Goal: Task Accomplishment & Management: Use online tool/utility

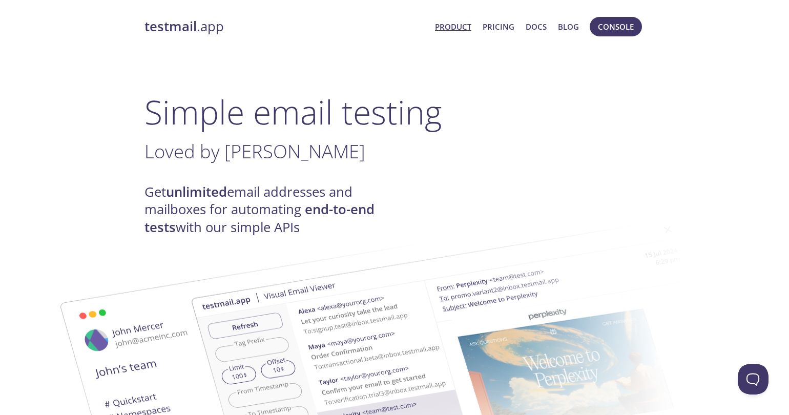
drag, startPoint x: 567, startPoint y: 123, endPoint x: 587, endPoint y: 89, distance: 39.5
click at [567, 123] on h1 "Simple email testing" at bounding box center [395, 111] width 500 height 39
click at [616, 20] on span "Console" at bounding box center [616, 26] width 36 height 13
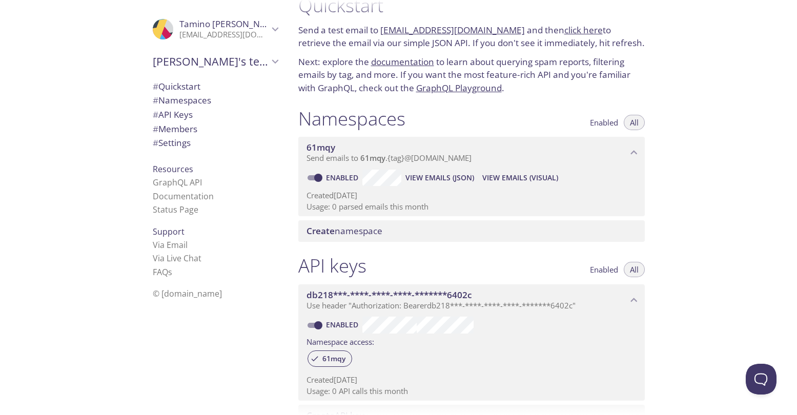
scroll to position [51, 0]
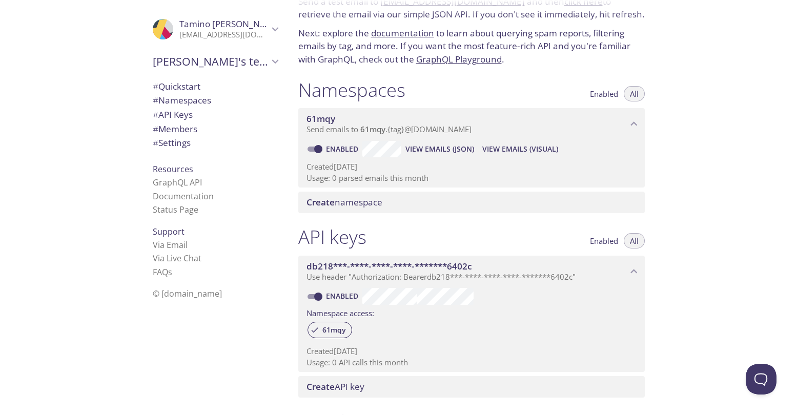
click at [363, 204] on span "Create namespace" at bounding box center [344, 202] width 76 height 12
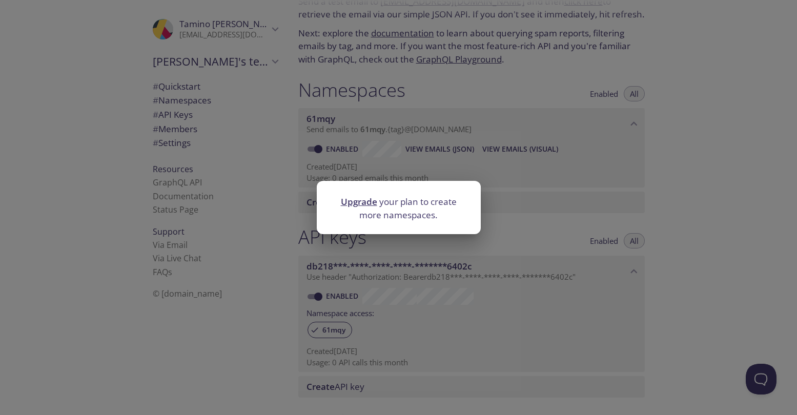
click at [417, 169] on div "Upgrade your plan to create more namespaces." at bounding box center [398, 207] width 797 height 415
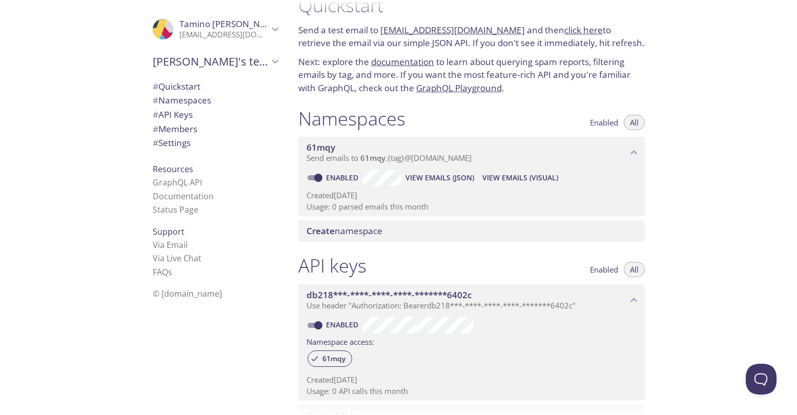
scroll to position [0, 0]
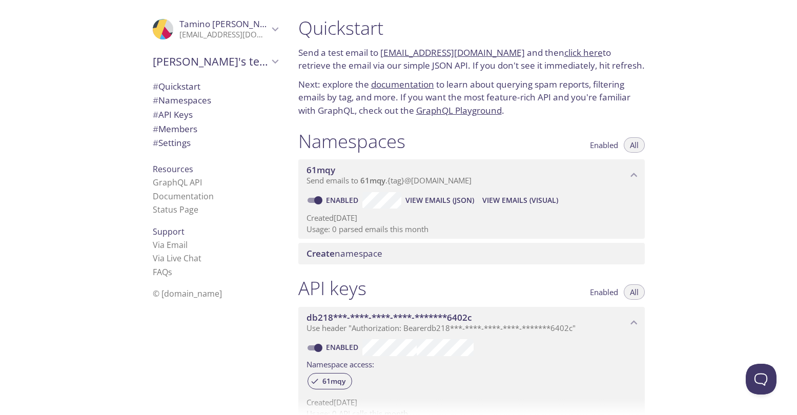
click at [430, 199] on span "View Emails (JSON)" at bounding box center [439, 200] width 69 height 12
click at [613, 145] on span "Enabled" at bounding box center [604, 145] width 28 height 0
click at [634, 145] on span "All" at bounding box center [634, 145] width 9 height 0
click at [635, 174] on icon "61mqy namespace" at bounding box center [633, 175] width 7 height 4
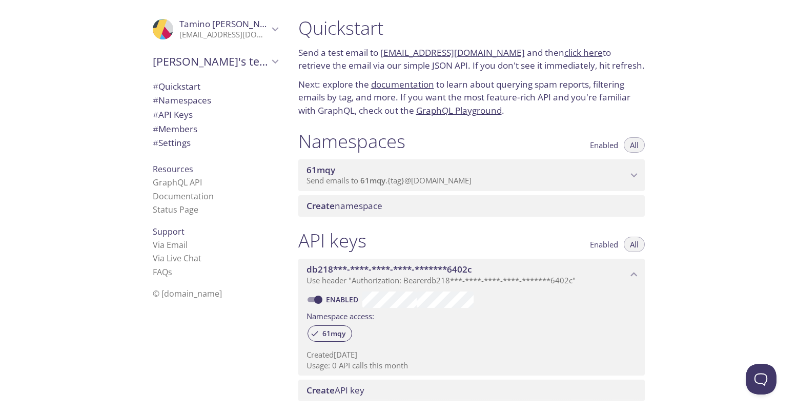
click at [633, 174] on icon "61mqy namespace" at bounding box center [633, 175] width 13 height 13
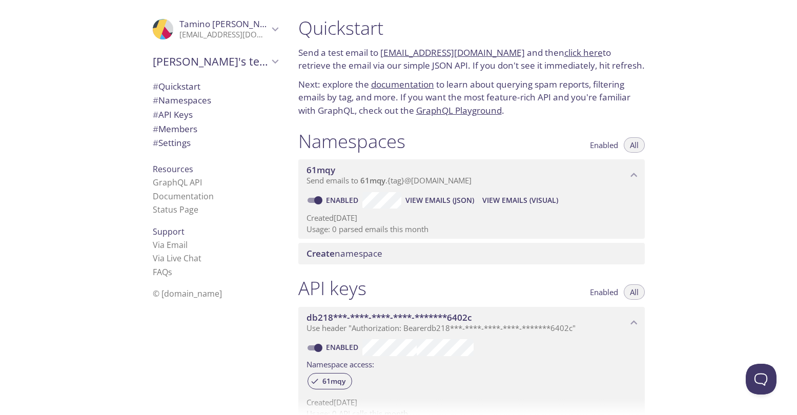
click at [633, 174] on icon "61mqy namespace" at bounding box center [633, 175] width 13 height 13
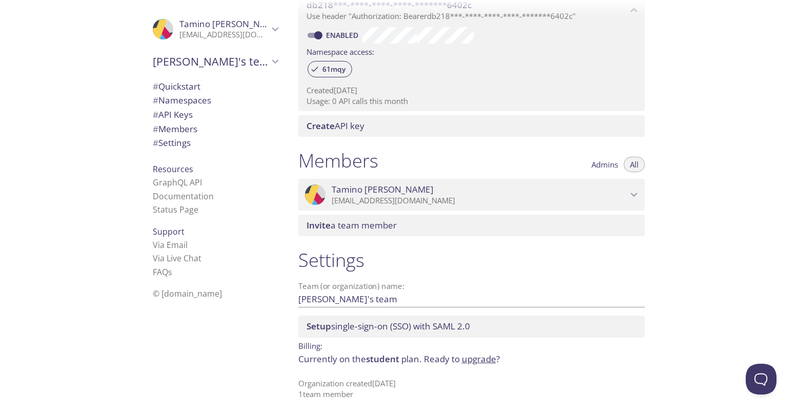
scroll to position [266, 0]
click at [182, 86] on span "# Quickstart" at bounding box center [177, 86] width 48 height 12
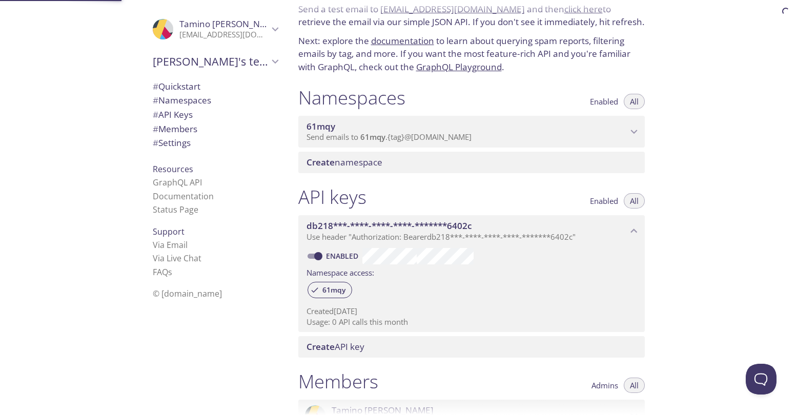
scroll to position [16, 0]
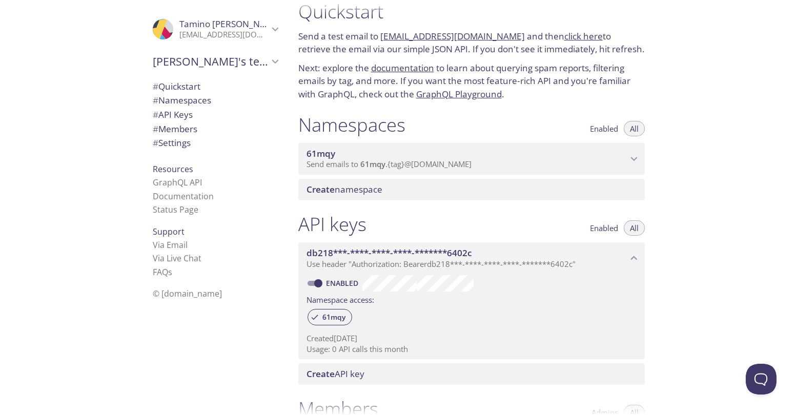
click at [345, 193] on span "Create namespace" at bounding box center [344, 189] width 76 height 12
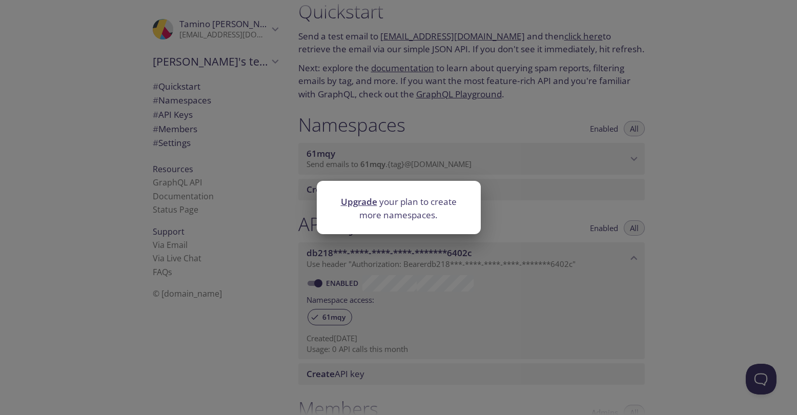
click at [294, 197] on div "Upgrade your plan to create more namespaces." at bounding box center [398, 207] width 797 height 415
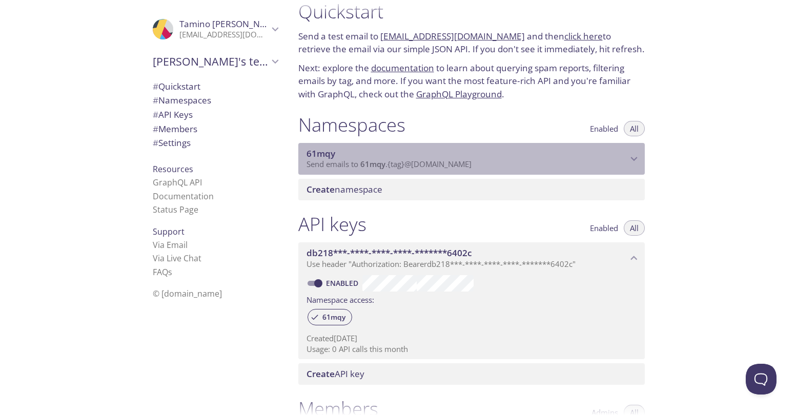
click at [337, 157] on span "61mqy" at bounding box center [466, 153] width 321 height 11
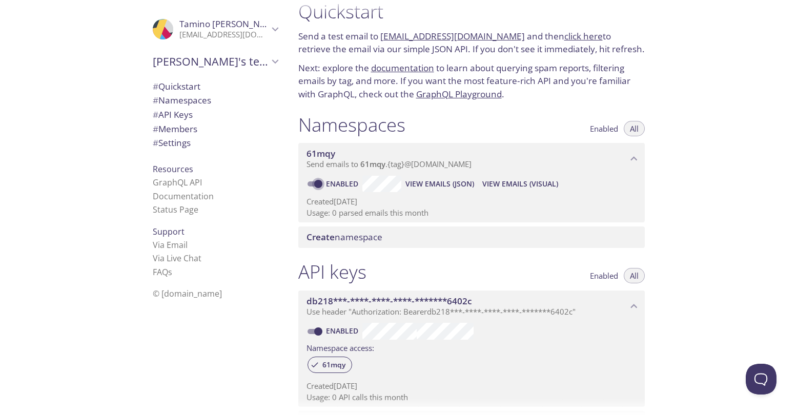
click at [313, 185] on input "Enabled" at bounding box center [318, 184] width 37 height 12
click at [340, 236] on span "Create namespace" at bounding box center [344, 237] width 76 height 12
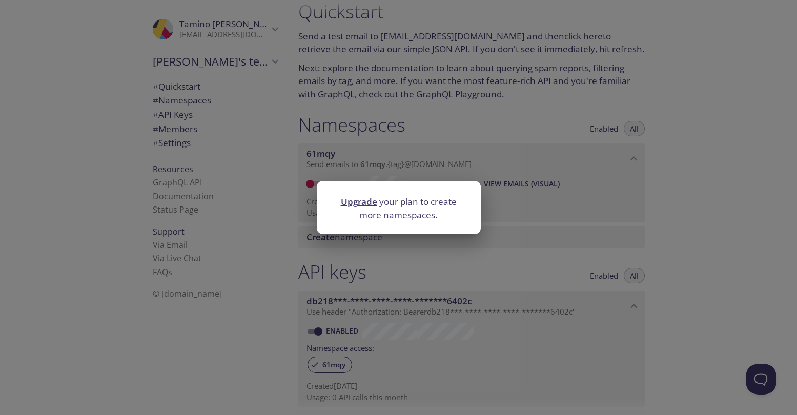
click at [293, 189] on div "Upgrade your plan to create more namespaces." at bounding box center [398, 207] width 797 height 415
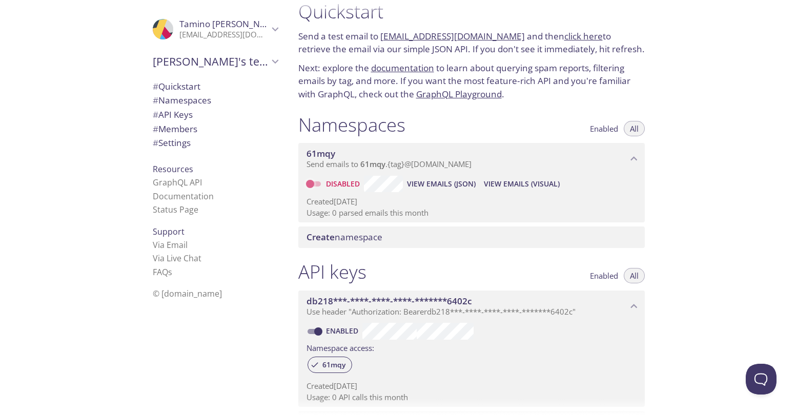
click at [315, 181] on input "Disabled" at bounding box center [310, 184] width 37 height 12
checkbox input "true"
drag, startPoint x: 333, startPoint y: 211, endPoint x: 414, endPoint y: 219, distance: 80.8
click at [414, 219] on div "Enabled View Emails (JSON) View Emails (Visual) Created [DATE] Usage: 0 parsed …" at bounding box center [471, 199] width 346 height 48
drag, startPoint x: 283, startPoint y: 180, endPoint x: 296, endPoint y: 118, distance: 63.3
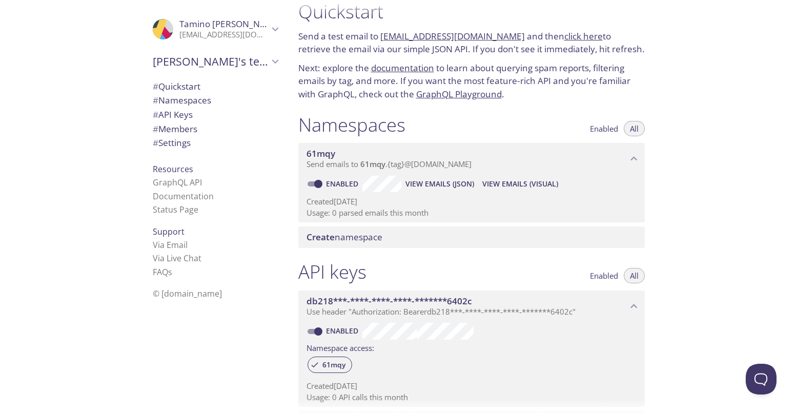
click at [296, 118] on div "Namespaces Enabled All 61mqy Send emails to 61mqy . {tag} @[DOMAIN_NAME] Enable…" at bounding box center [471, 181] width 363 height 148
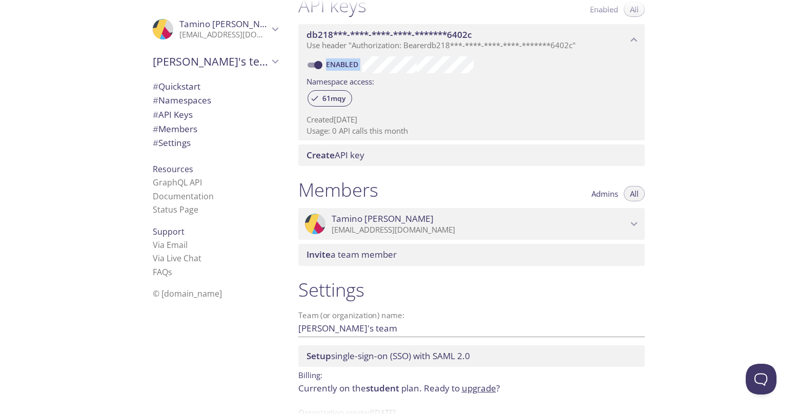
scroll to position [314, 0]
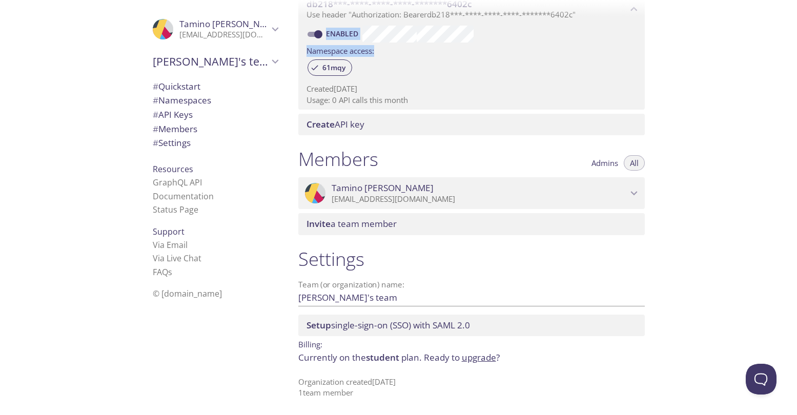
drag, startPoint x: 378, startPoint y: 37, endPoint x: 502, endPoint y: 48, distance: 124.5
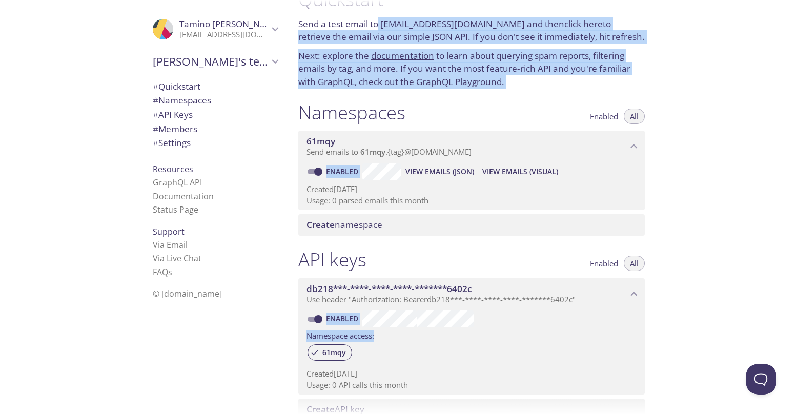
scroll to position [0, 0]
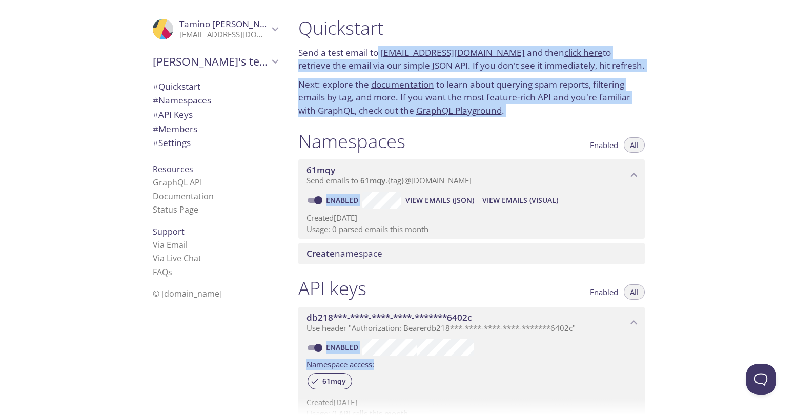
click at [507, 151] on div "Namespaces Enabled All" at bounding box center [471, 143] width 346 height 26
drag, startPoint x: 511, startPoint y: 52, endPoint x: 383, endPoint y: 56, distance: 128.2
click at [383, 56] on p "Send a test email to [EMAIL_ADDRESS][DOMAIN_NAME] and then click here to retrie…" at bounding box center [471, 59] width 346 height 26
copy link "[EMAIL_ADDRESS][DOMAIN_NAME]"
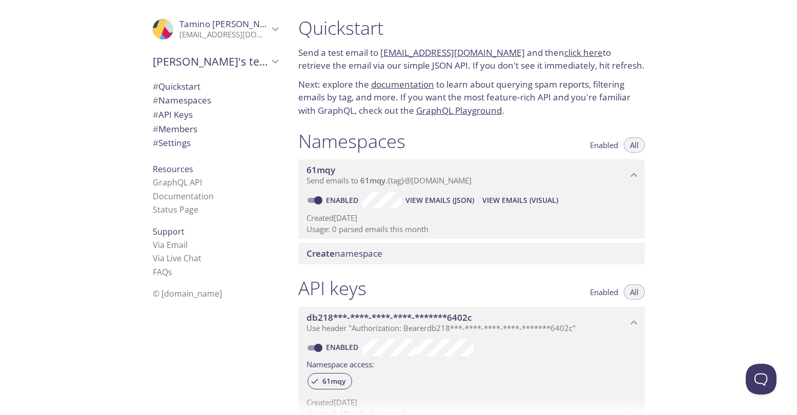
click at [614, 68] on p "Send a test email to [EMAIL_ADDRESS][DOMAIN_NAME] and then click here to retrie…" at bounding box center [471, 59] width 346 height 26
click at [574, 51] on link "click here" at bounding box center [583, 53] width 38 height 12
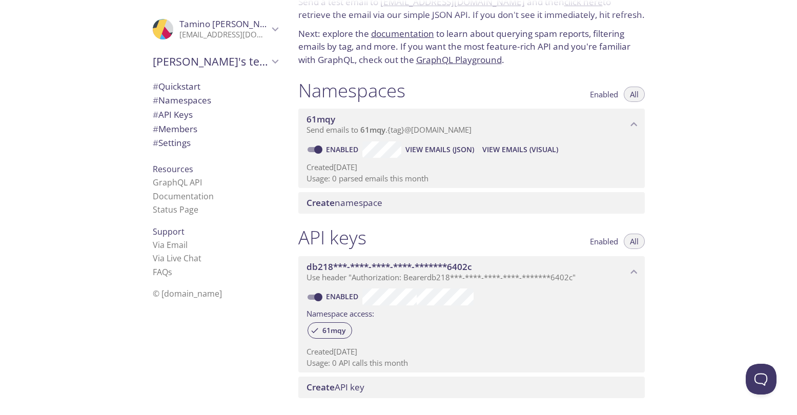
scroll to position [51, 0]
click at [328, 197] on span "Create" at bounding box center [320, 202] width 28 height 12
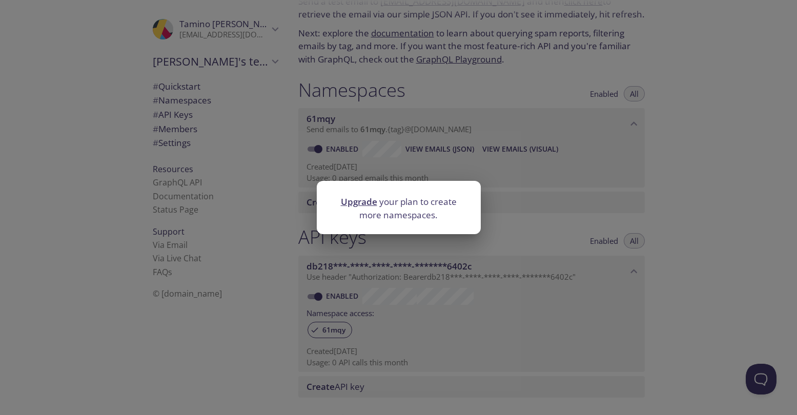
click at [306, 192] on div "Upgrade your plan to create more namespaces." at bounding box center [398, 207] width 797 height 415
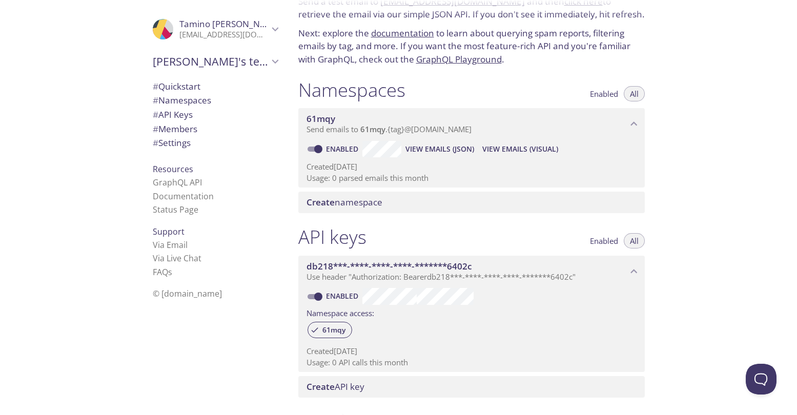
click at [503, 149] on span "View Emails (Visual)" at bounding box center [520, 149] width 76 height 12
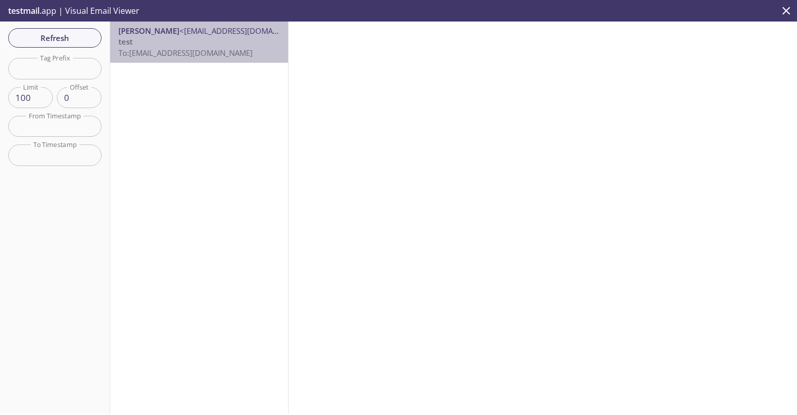
click at [204, 29] on span "<[EMAIL_ADDRESS][DOMAIN_NAME]>" at bounding box center [245, 31] width 133 height 10
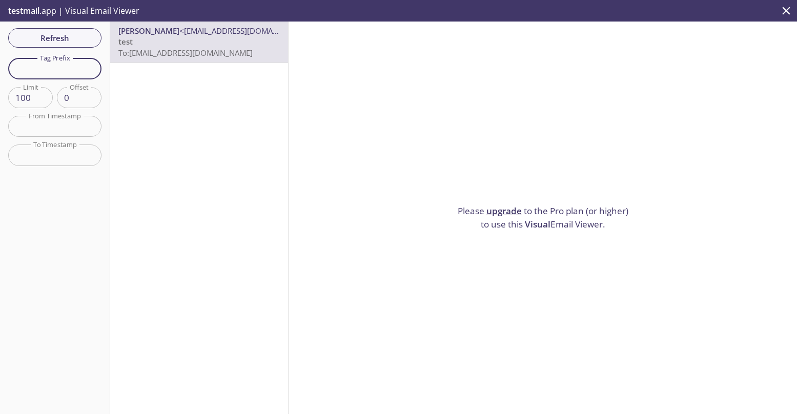
click at [60, 71] on input "text" at bounding box center [54, 68] width 93 height 21
click at [66, 40] on span "Refresh" at bounding box center [54, 37] width 77 height 13
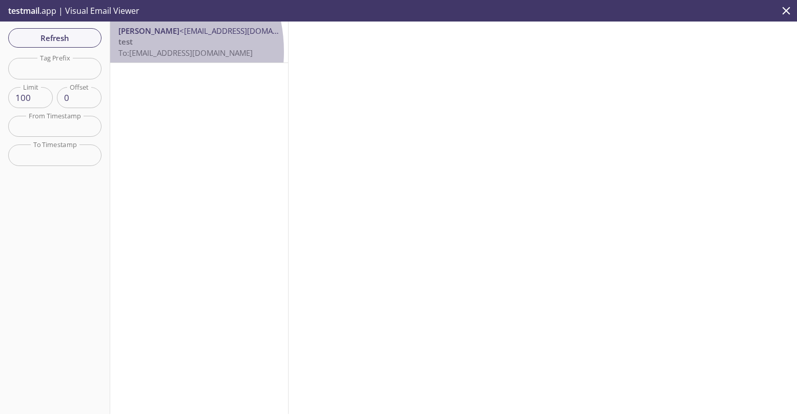
click at [127, 52] on span "To: [EMAIL_ADDRESS][DOMAIN_NAME]" at bounding box center [185, 53] width 134 height 10
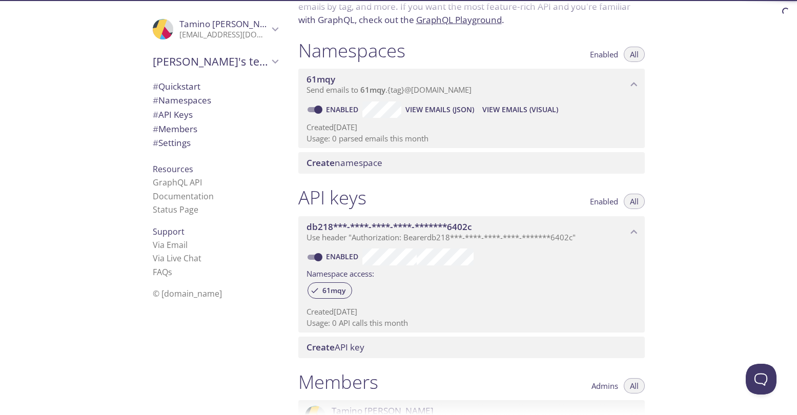
scroll to position [119, 0]
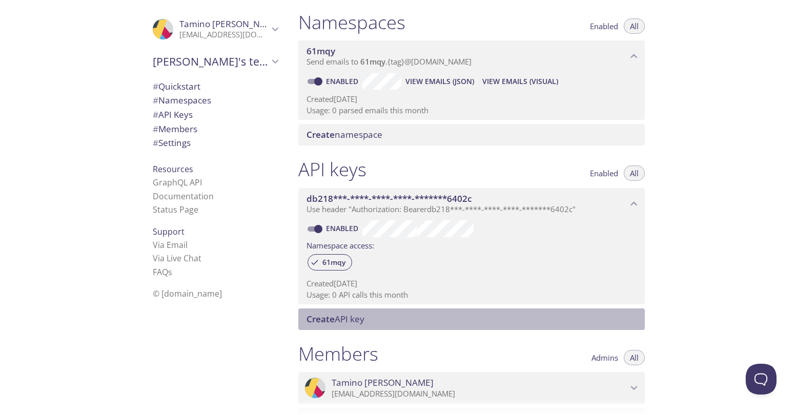
click at [331, 317] on span "Create" at bounding box center [320, 319] width 28 height 12
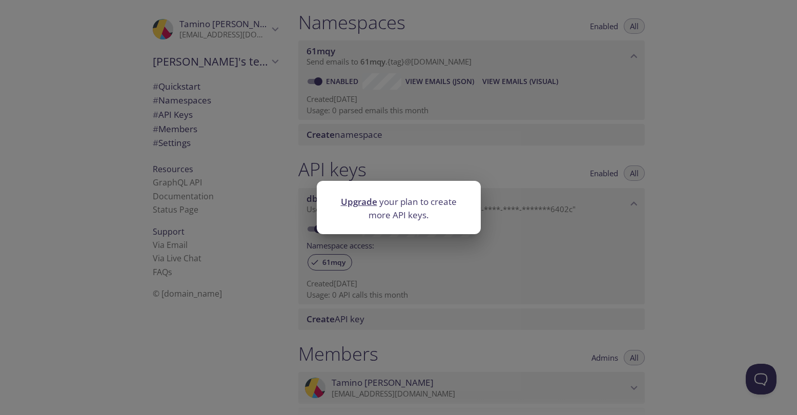
click at [331, 316] on div "Upgrade your plan to create more API keys." at bounding box center [398, 207] width 797 height 415
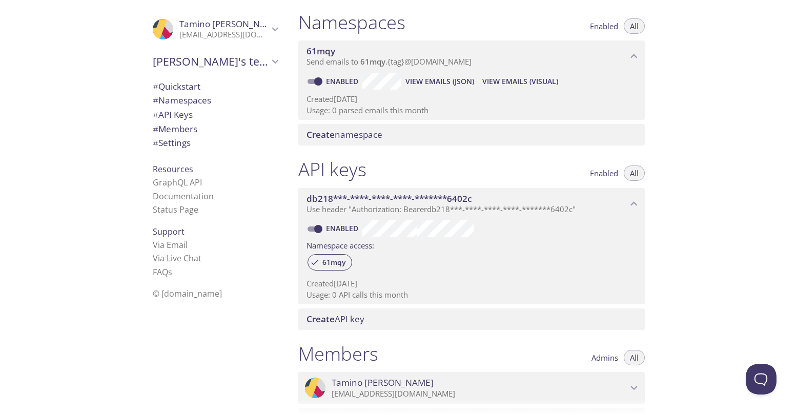
scroll to position [170, 0]
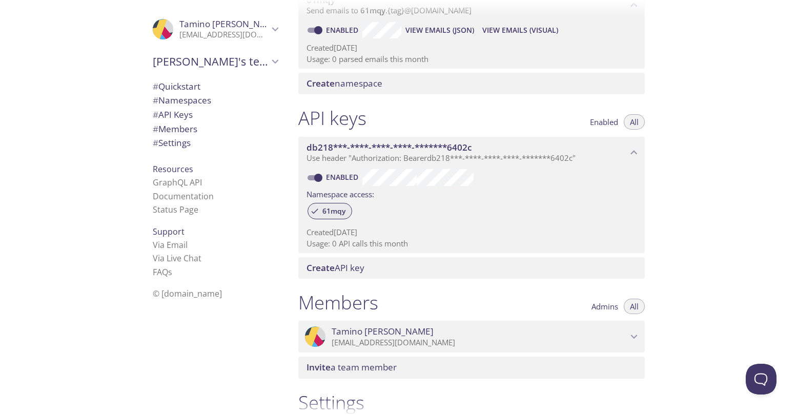
click at [325, 203] on div "61mqy" at bounding box center [329, 211] width 45 height 16
click at [332, 210] on span "61mqy" at bounding box center [333, 211] width 35 height 9
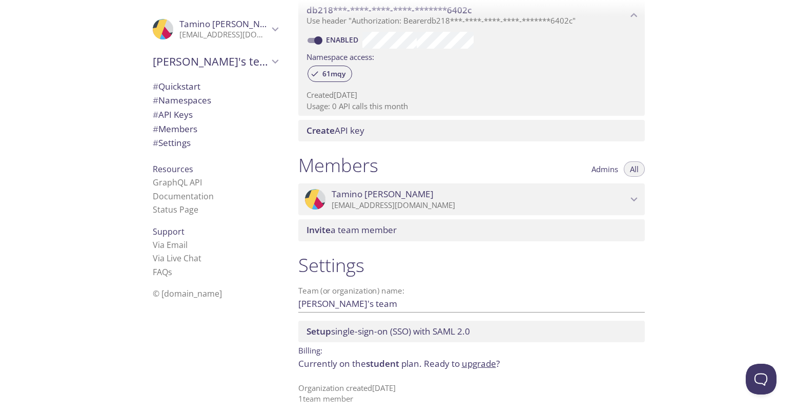
scroll to position [314, 0]
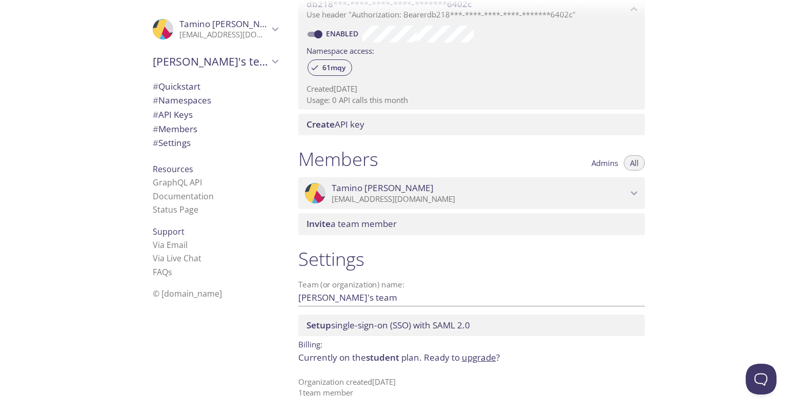
click at [603, 163] on span "Admins" at bounding box center [604, 163] width 27 height 0
click at [635, 163] on span "All" at bounding box center [634, 163] width 9 height 0
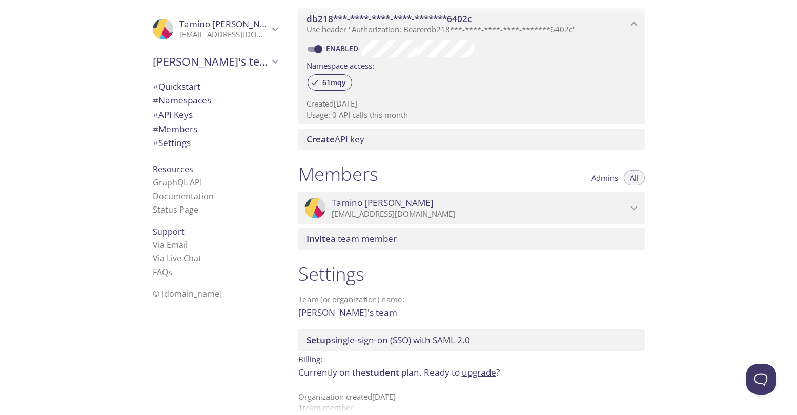
scroll to position [0, 0]
